Goal: Task Accomplishment & Management: Manage account settings

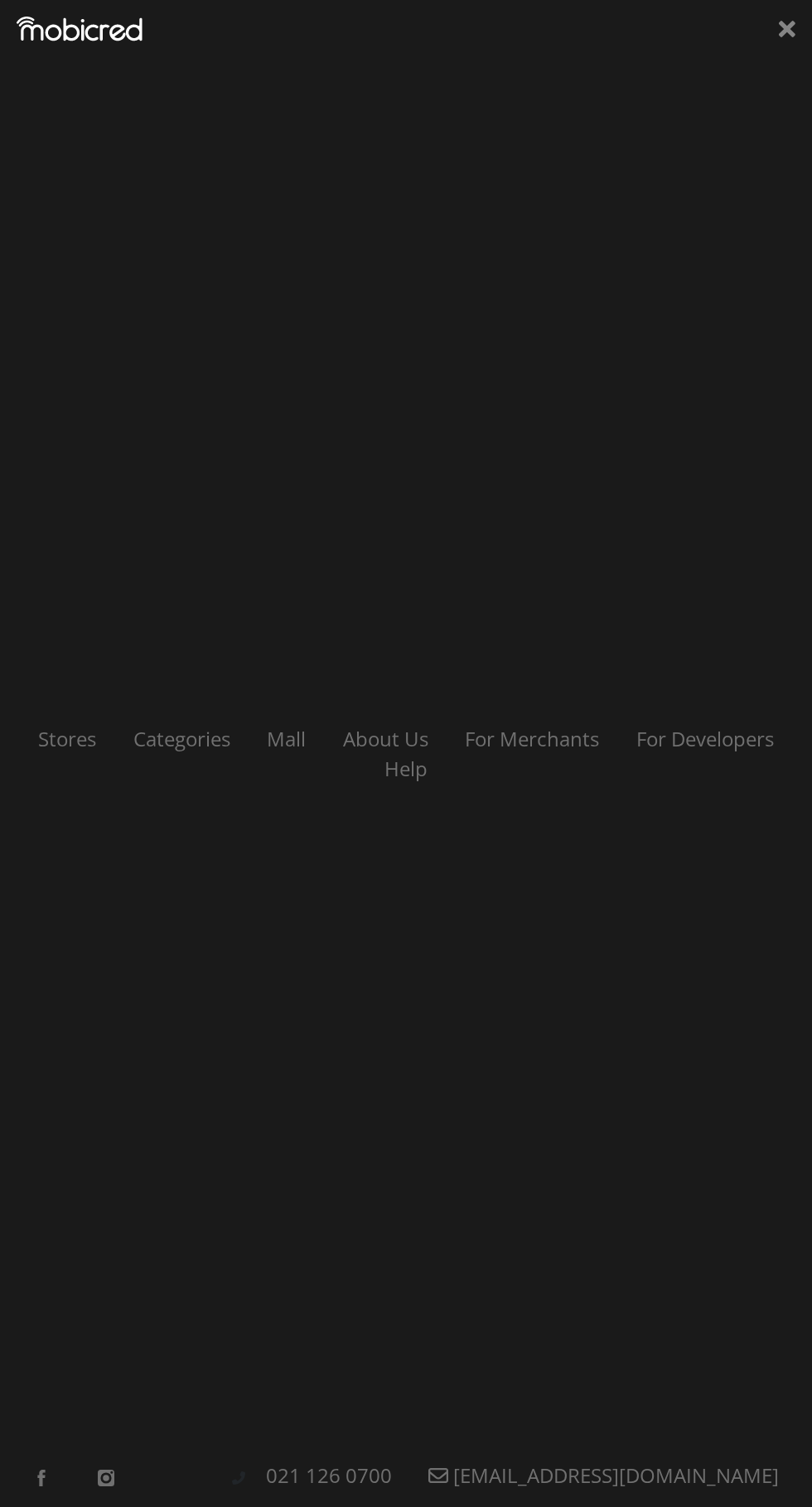
click at [779, 27] on icon at bounding box center [787, 29] width 16 height 25
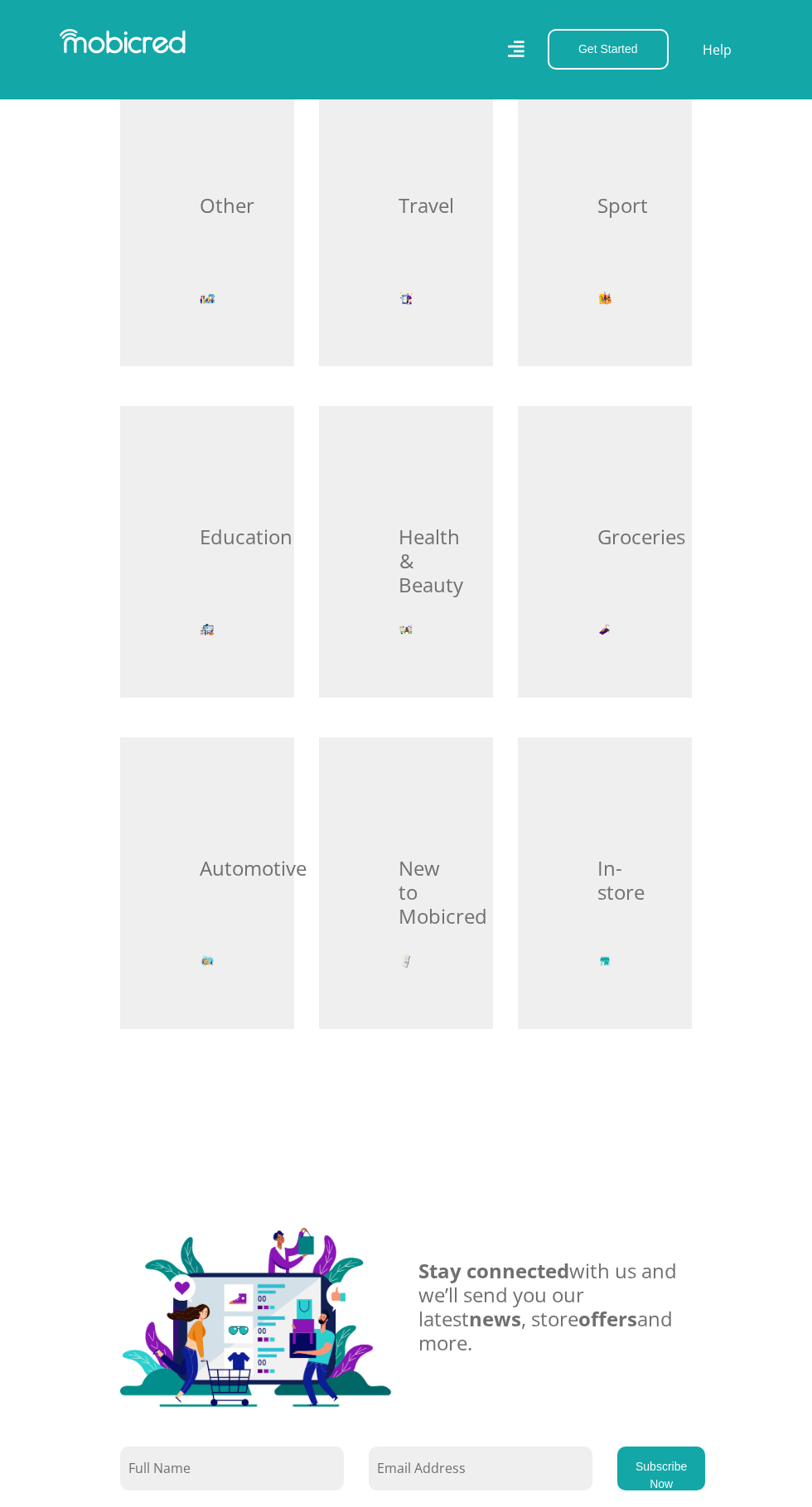
scroll to position [2212, 0]
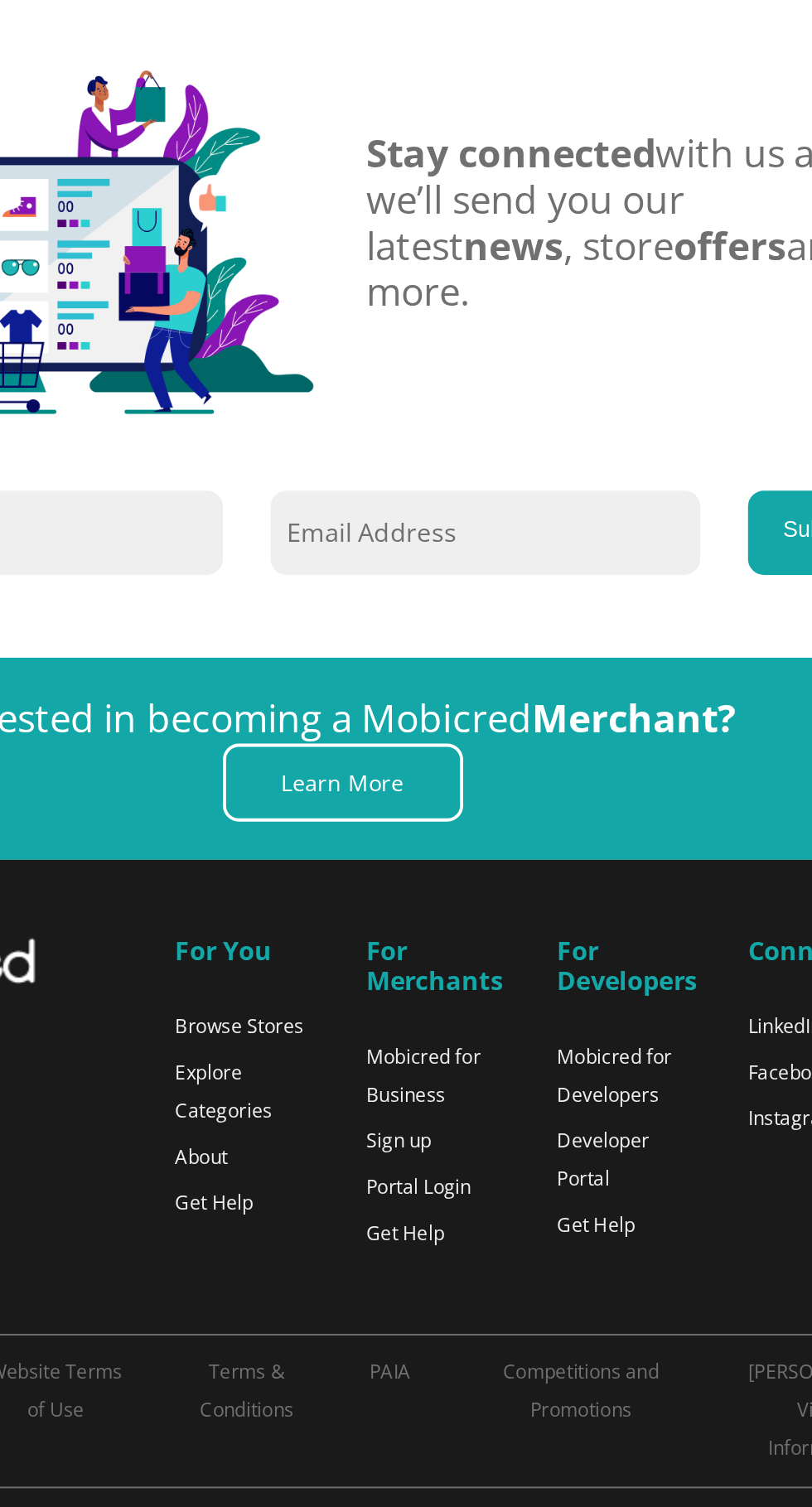
click at [442, 1305] on link "Portal Login" at bounding box center [445, 1297] width 55 height 14
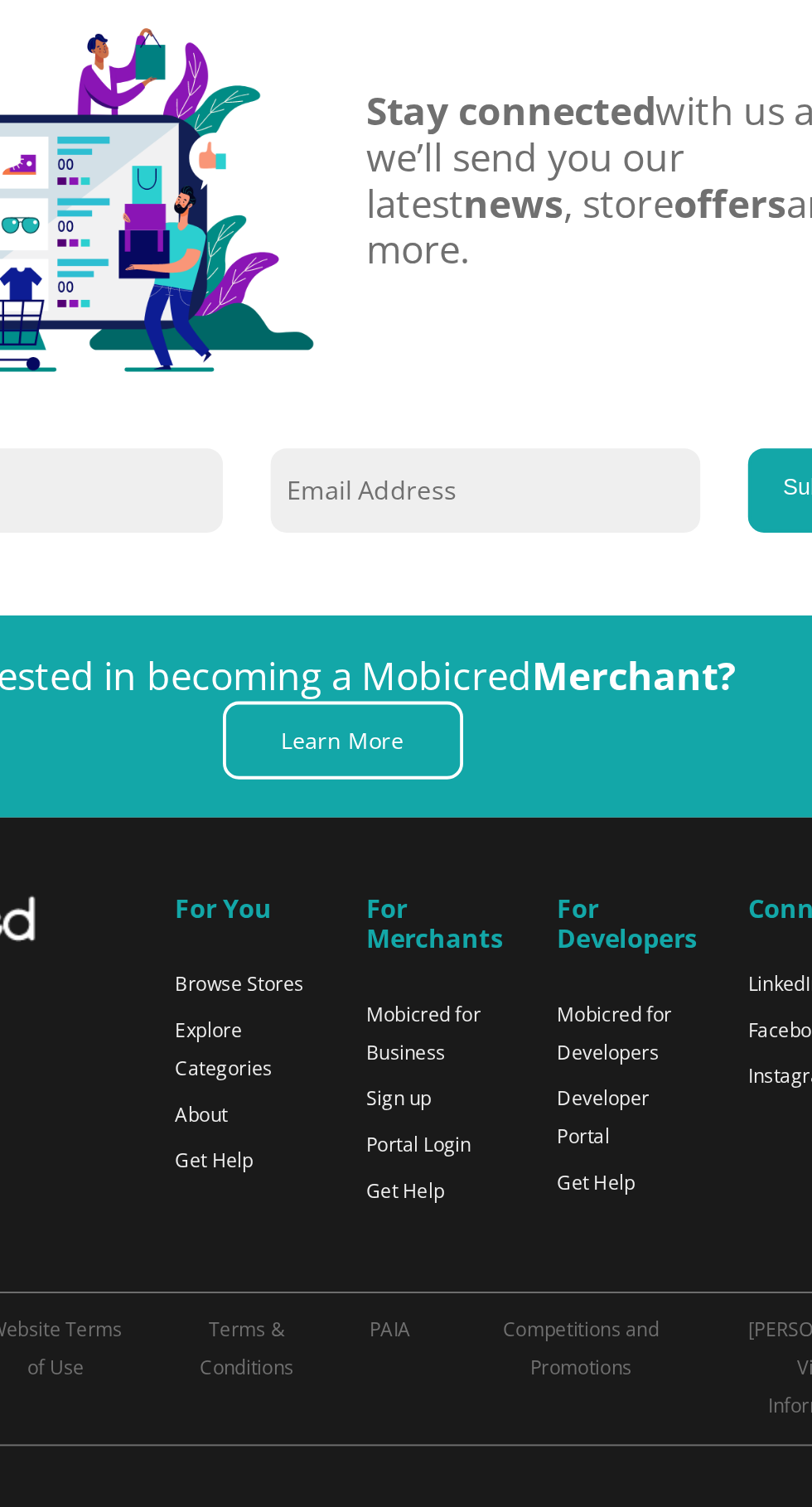
scroll to position [2244, 0]
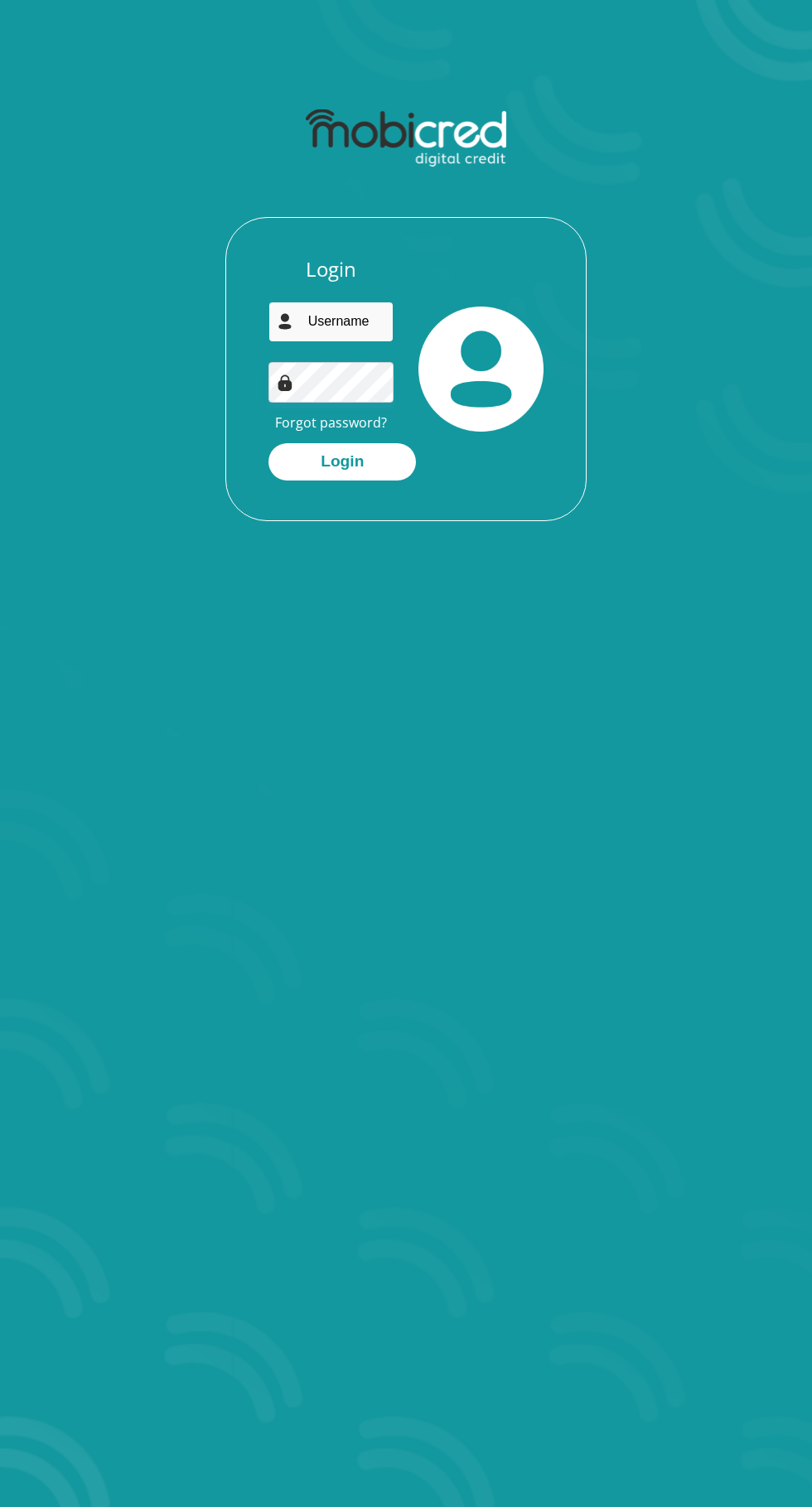
click at [329, 316] on input "email" at bounding box center [331, 322] width 126 height 41
type input "[EMAIL_ADDRESS][DOMAIN_NAME]"
click at [268, 444] on button "Login" at bounding box center [341, 462] width 147 height 37
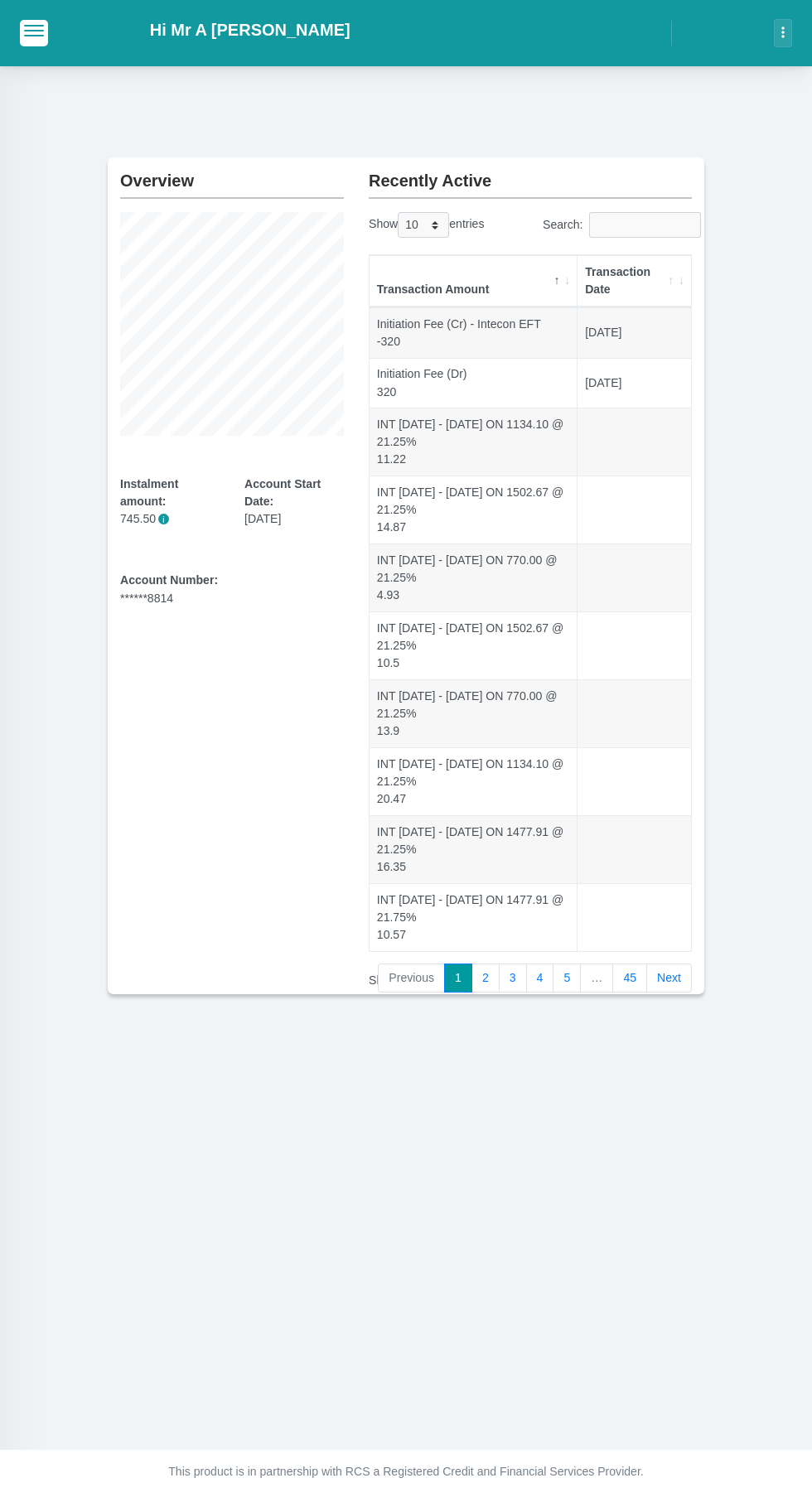
scroll to position [126, 0]
